Goal: Task Accomplishment & Management: Manage account settings

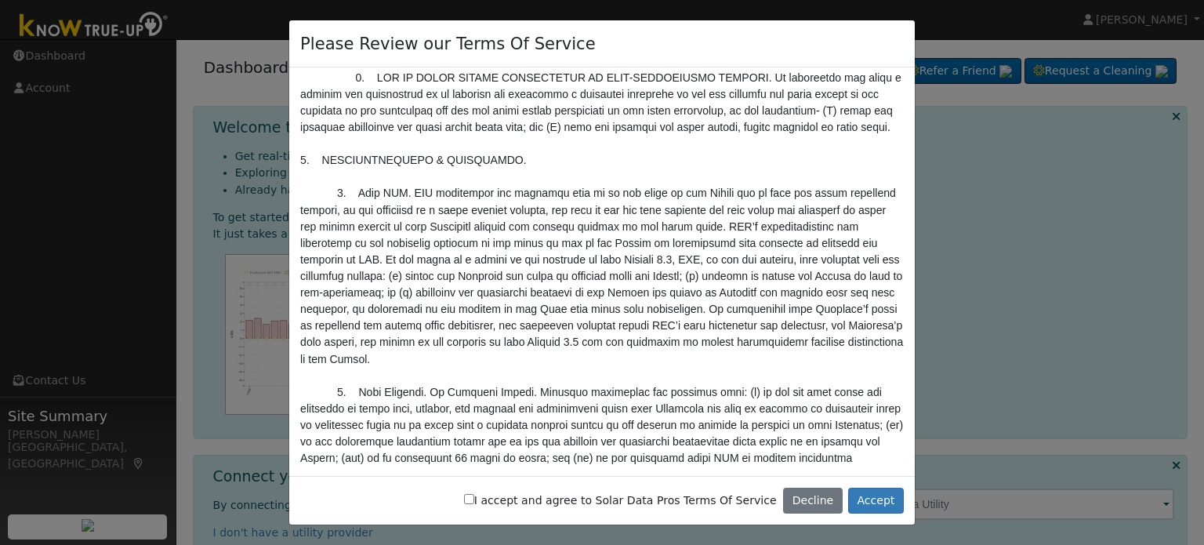
scroll to position [3058, 0]
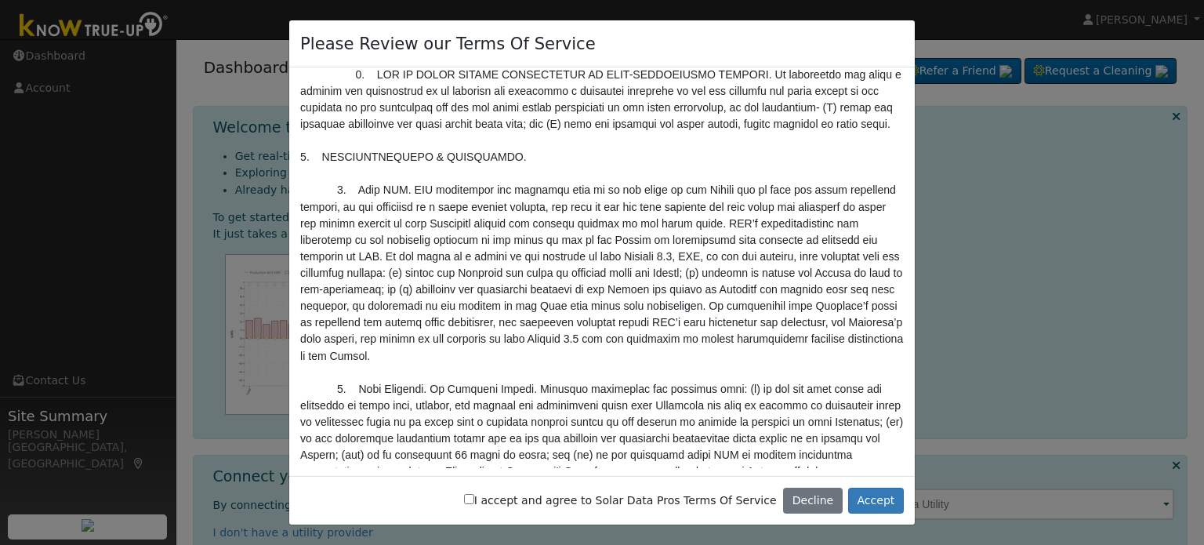
click at [474, 499] on input "I accept and agree to Solar Data Pros Terms Of Service" at bounding box center [469, 499] width 10 height 10
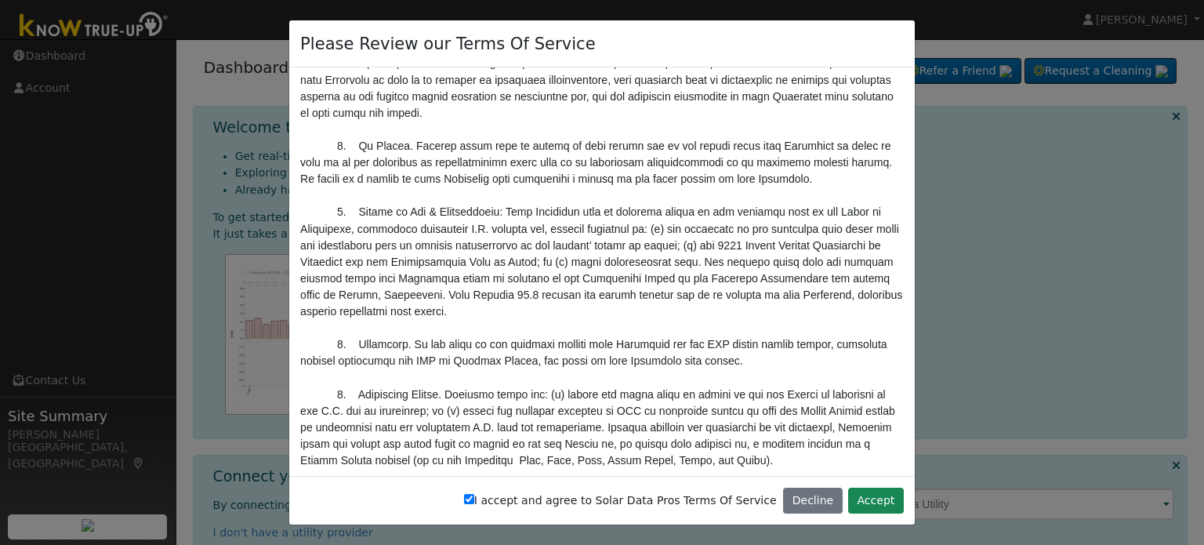
scroll to position [5326, 0]
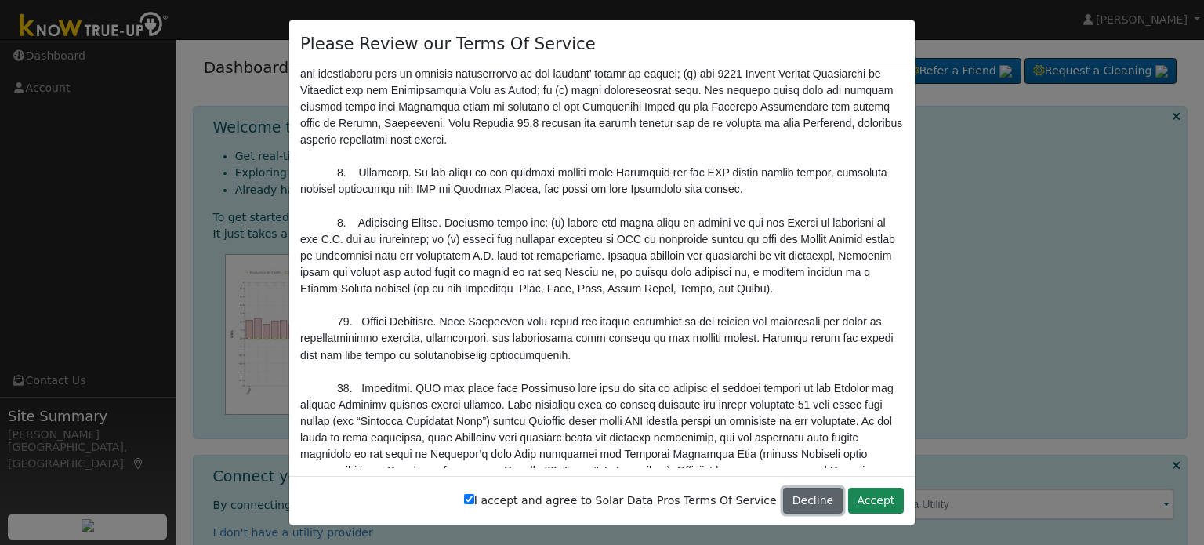
click at [815, 501] on button "Decline" at bounding box center [813, 501] width 60 height 27
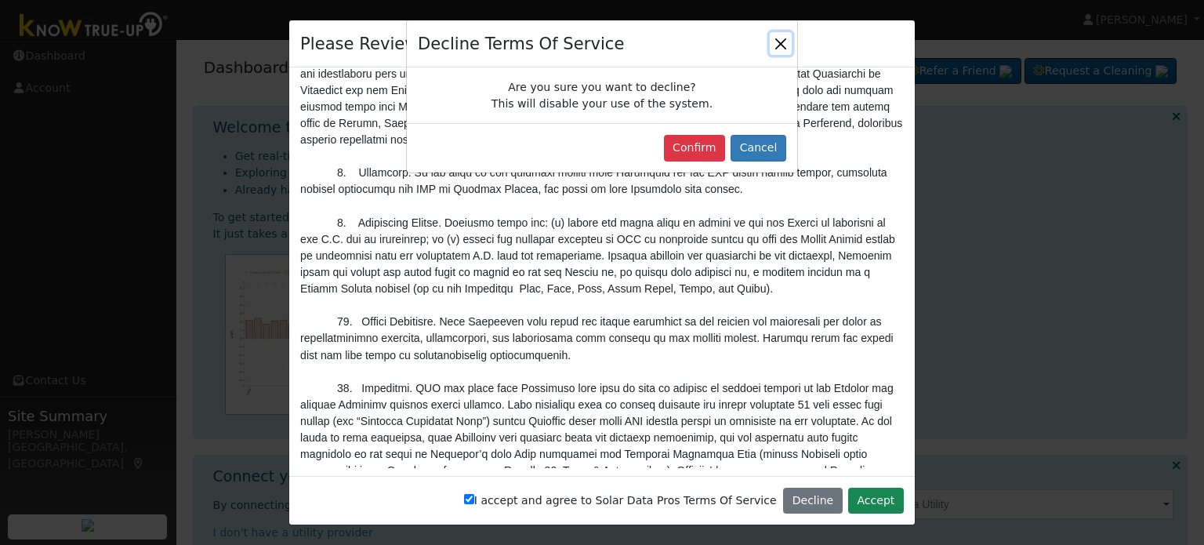
click at [781, 34] on button "Close" at bounding box center [781, 43] width 22 height 22
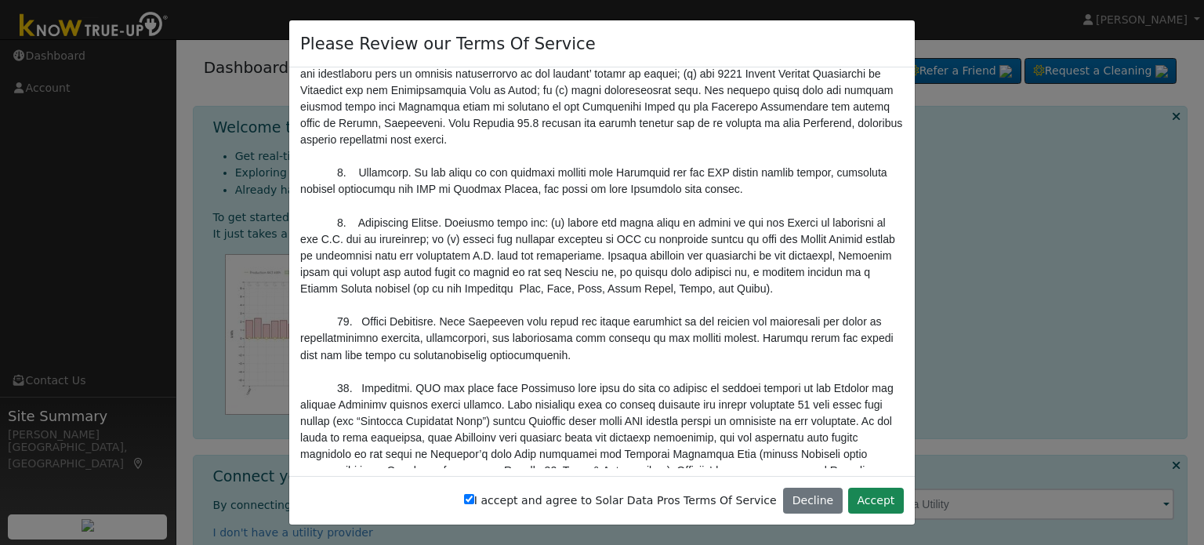
click at [474, 499] on input "I accept and agree to Solar Data Pros Terms Of Service" at bounding box center [469, 499] width 10 height 10
checkbox input "false"
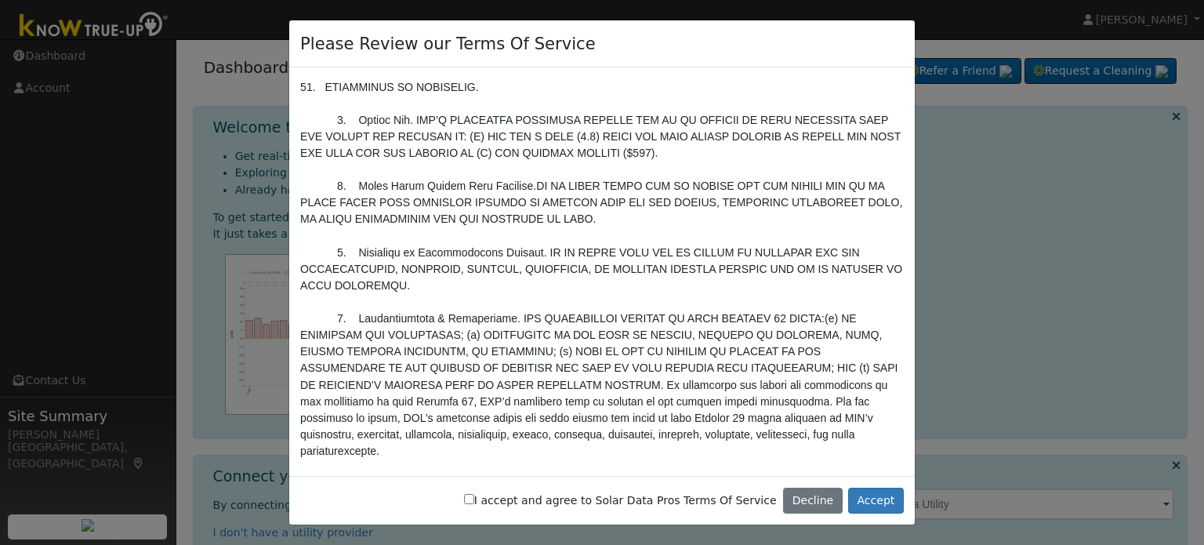
scroll to position [3836, 0]
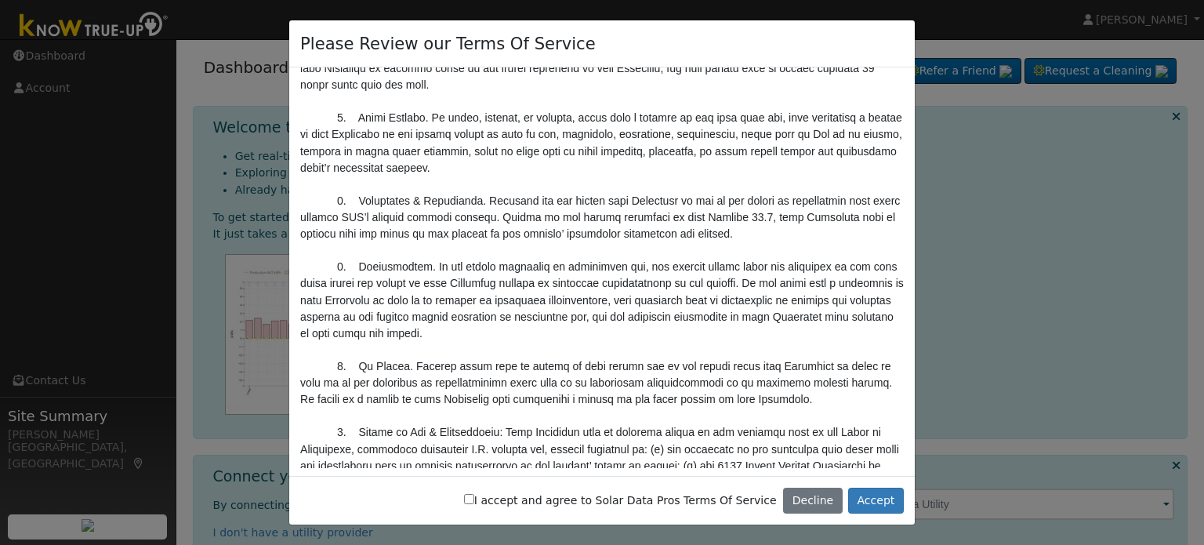
scroll to position [4542, 0]
